Goal: Task Accomplishment & Management: Manage account settings

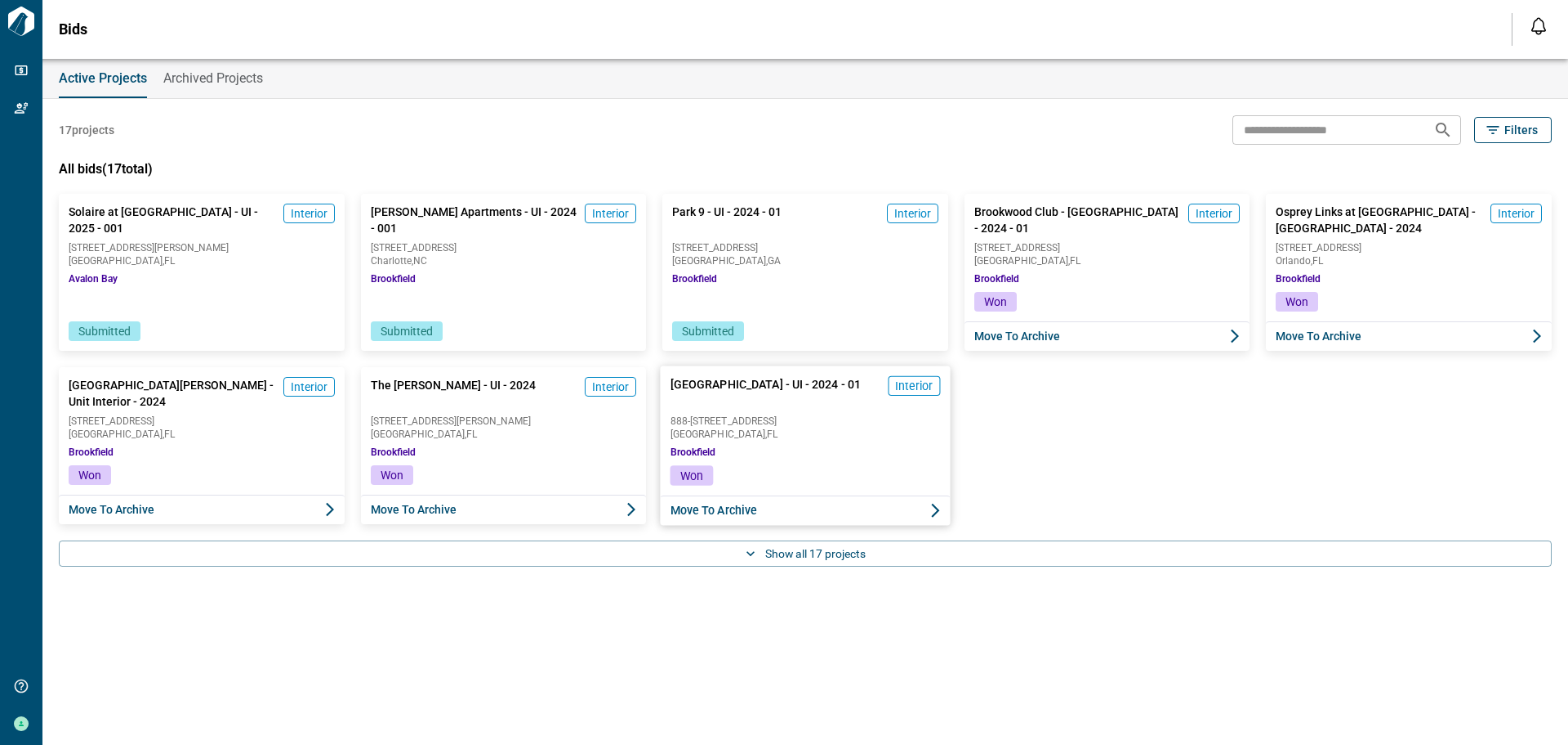
click at [858, 440] on div "[GEOGRAPHIC_DATA] - [GEOGRAPHIC_DATA] - 2024 - 01 Interior 888-[STREET_ADDRESS]…" at bounding box center [805, 416] width 290 height 100
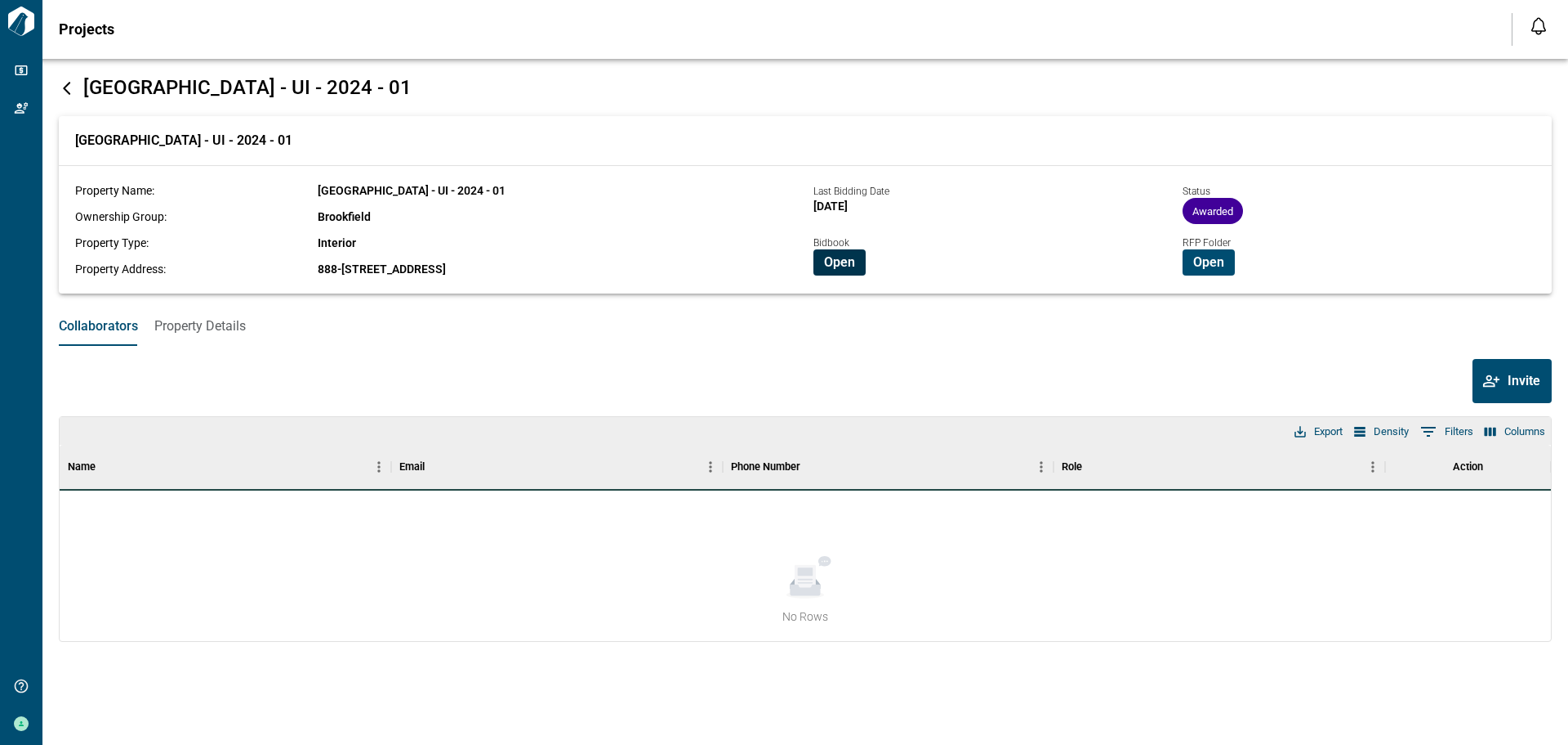
click at [830, 256] on span "Open" at bounding box center [839, 262] width 31 height 17
